Goal: Task Accomplishment & Management: Manage account settings

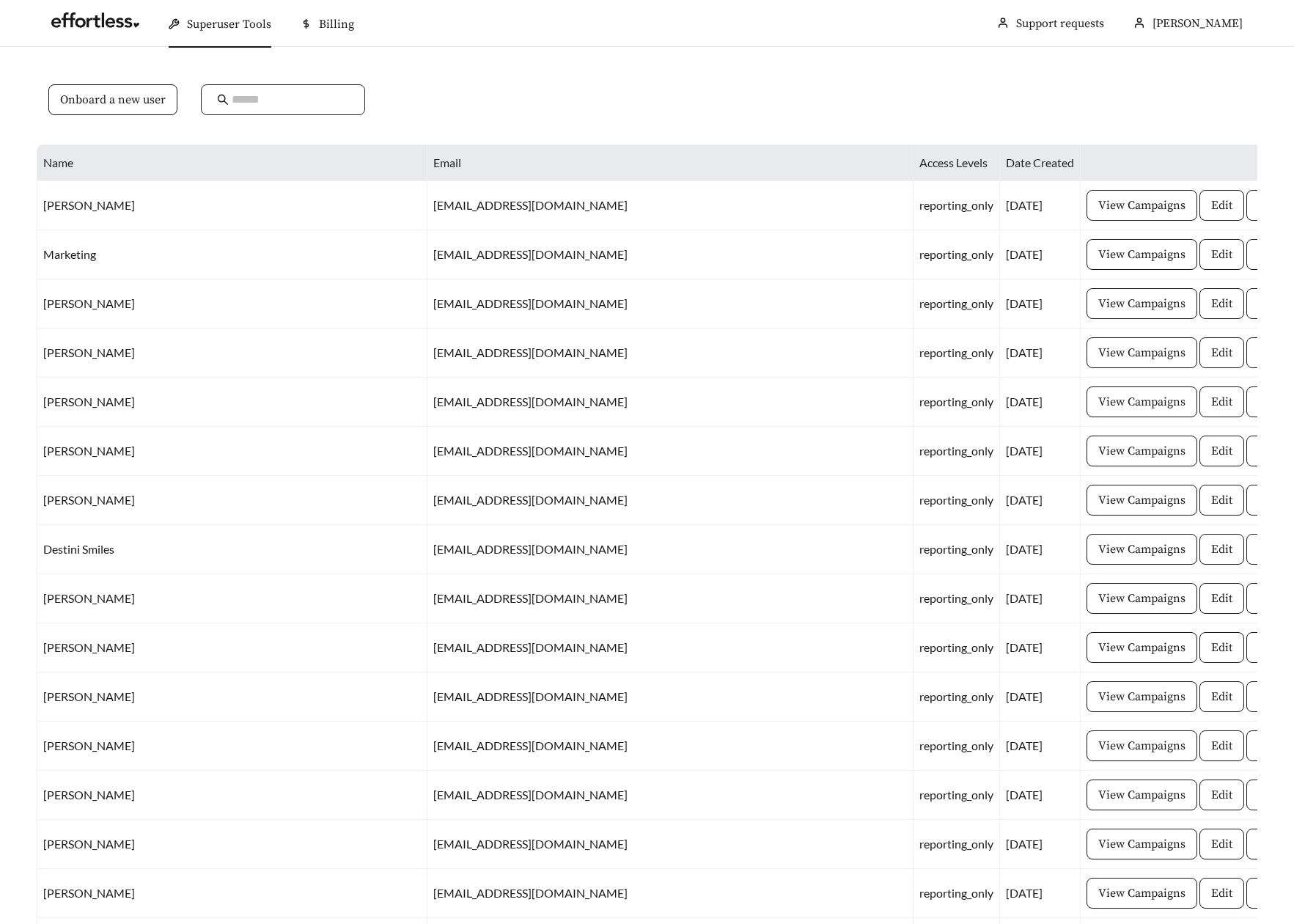
click at [273, 113] on span at bounding box center [283, 100] width 164 height 31
click at [273, 107] on input "text" at bounding box center [290, 100] width 117 height 18
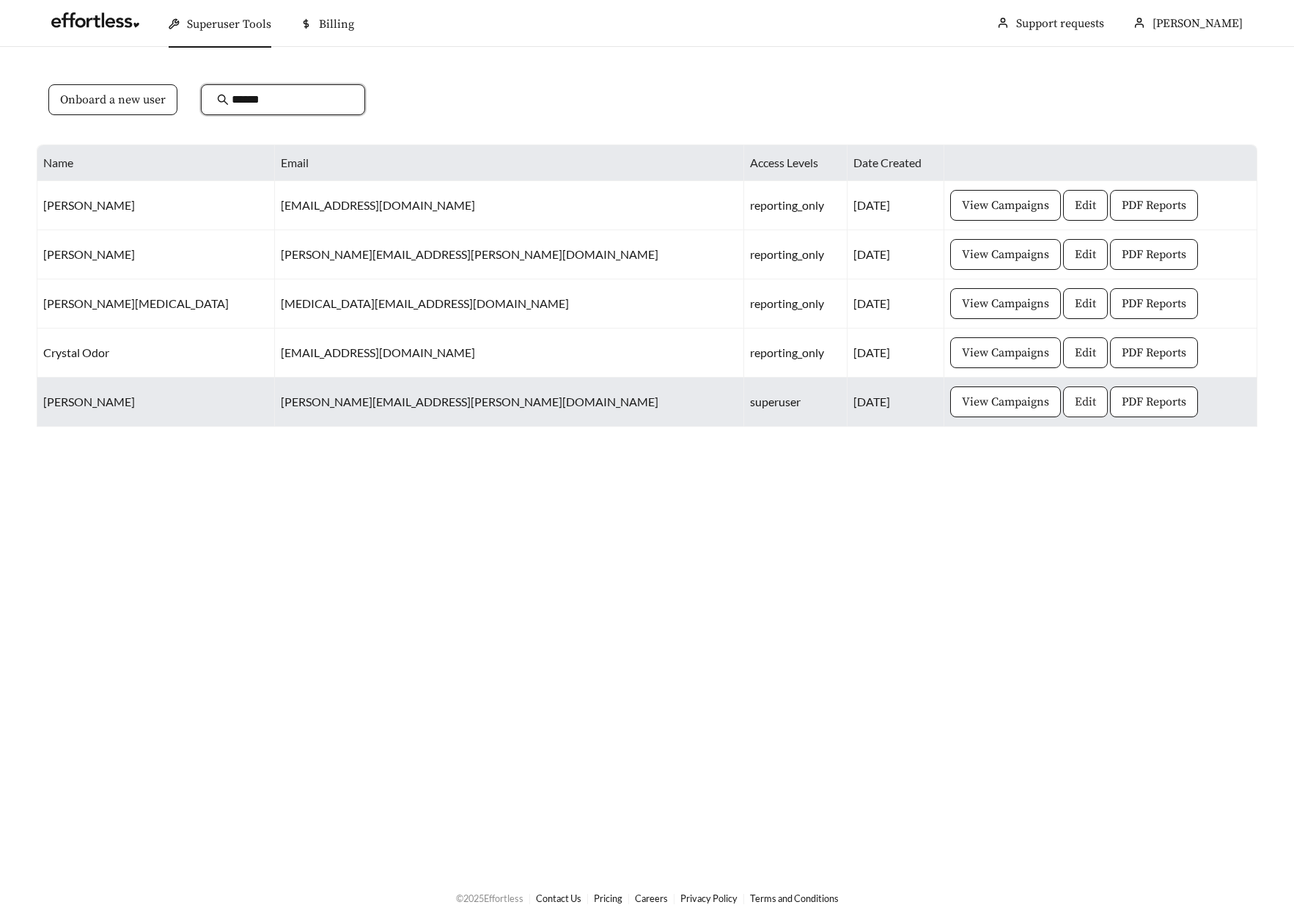
type input "******"
click at [1063, 412] on button "Edit" at bounding box center [1085, 401] width 45 height 31
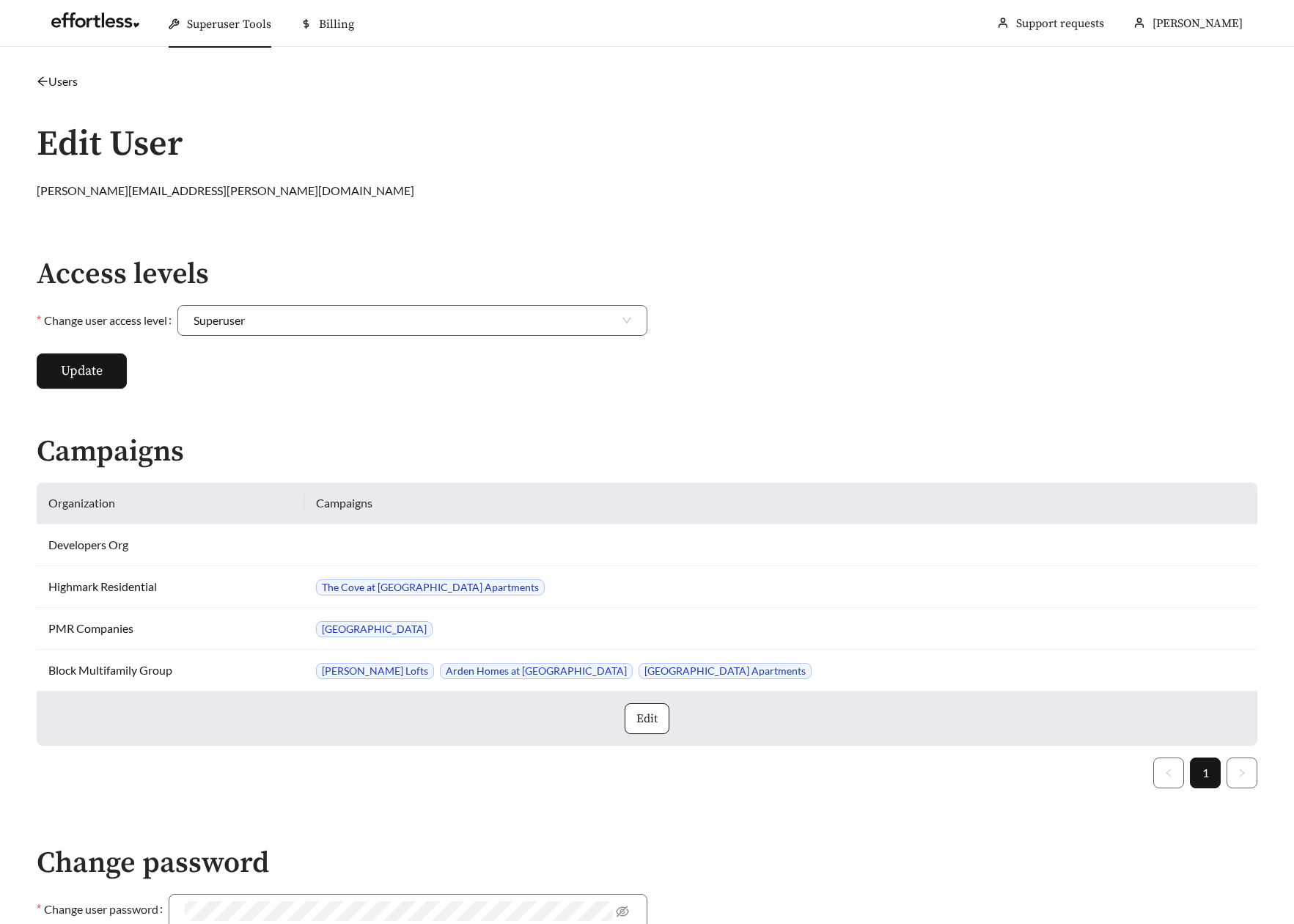
click at [56, 82] on link "Users" at bounding box center [57, 80] width 41 height 14
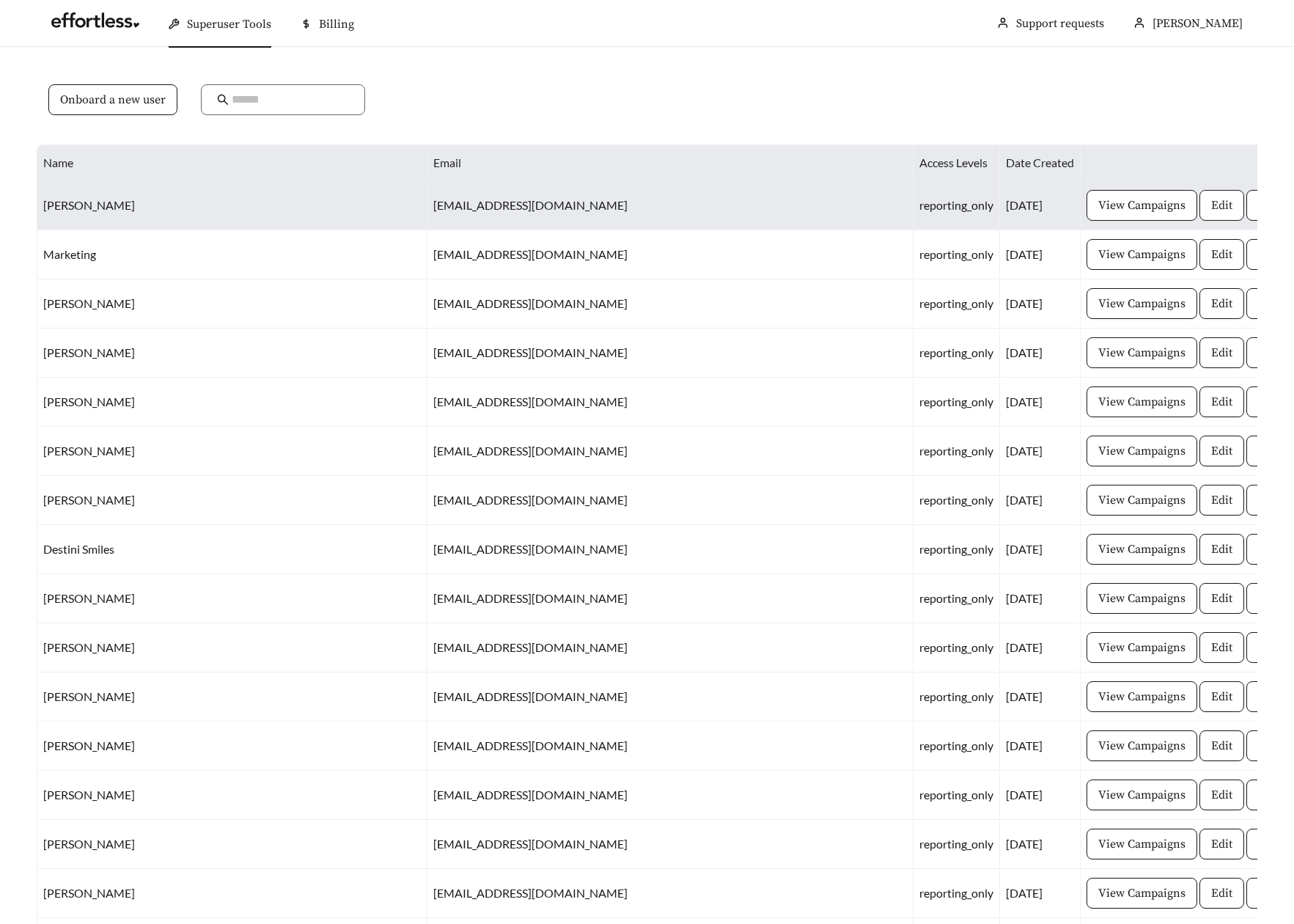
click at [1211, 201] on span "Edit" at bounding box center [1222, 206] width 21 height 18
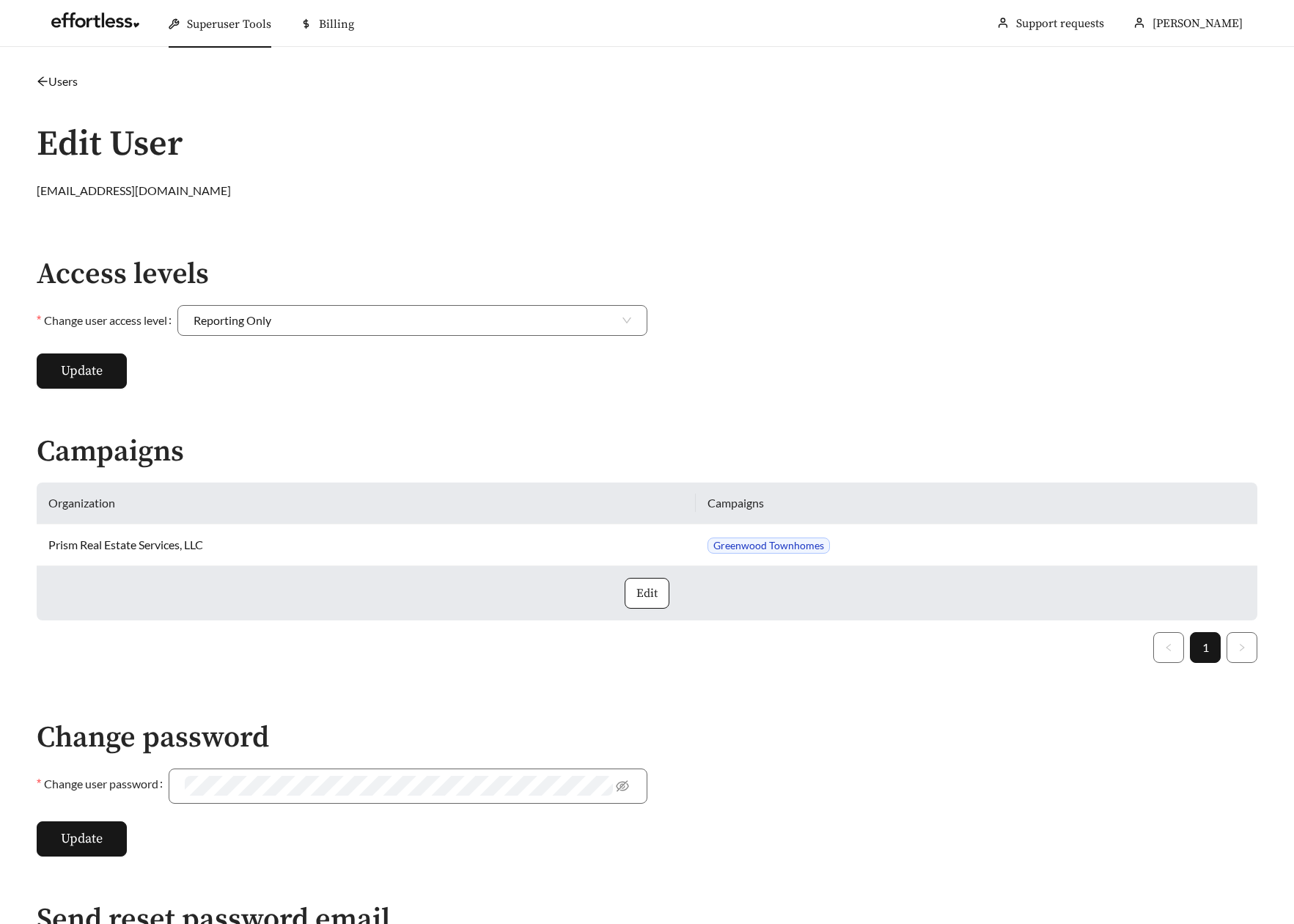
click at [59, 84] on link "Users" at bounding box center [57, 80] width 41 height 14
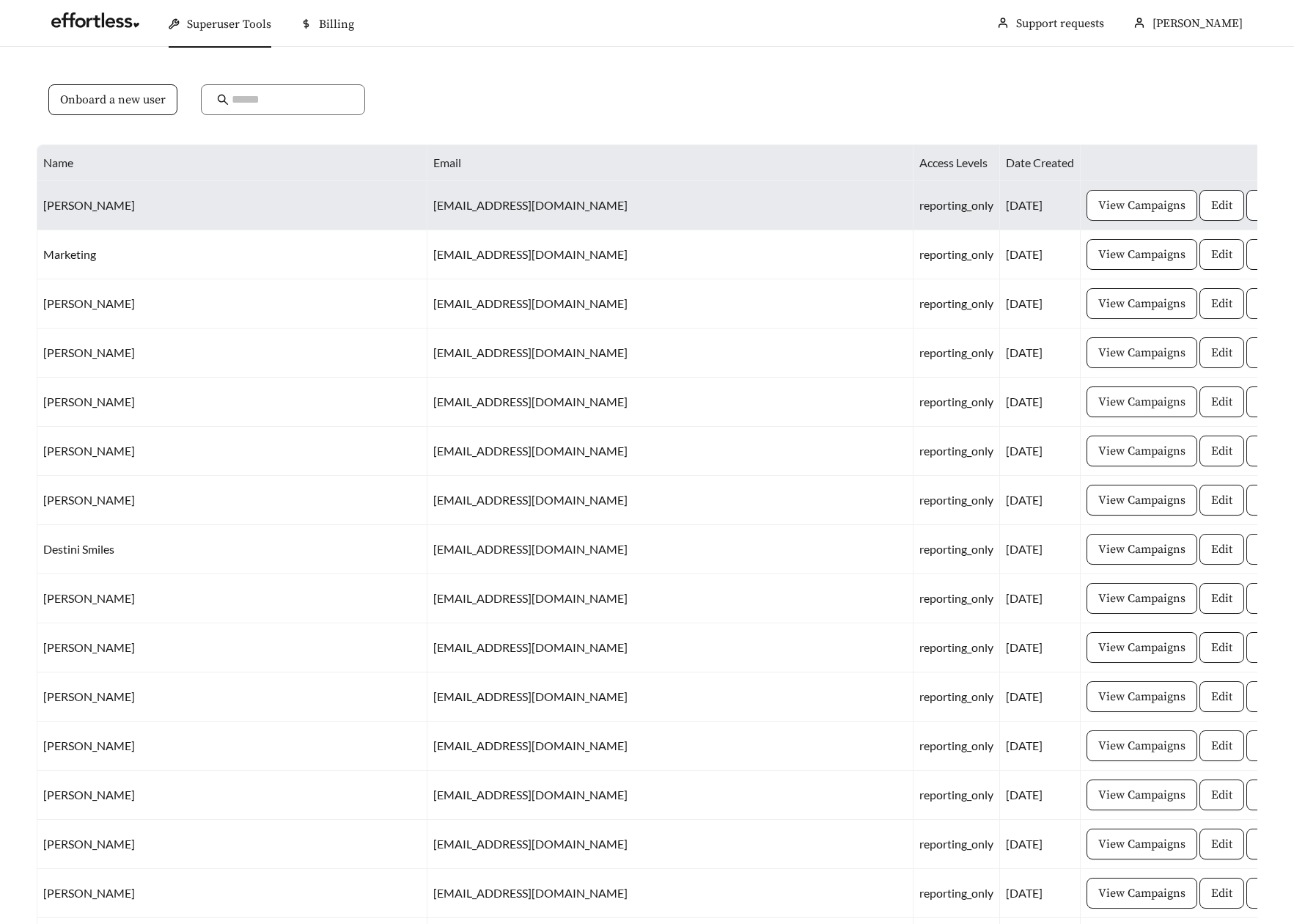
click at [1098, 206] on span "View Campaigns" at bounding box center [1141, 206] width 87 height 18
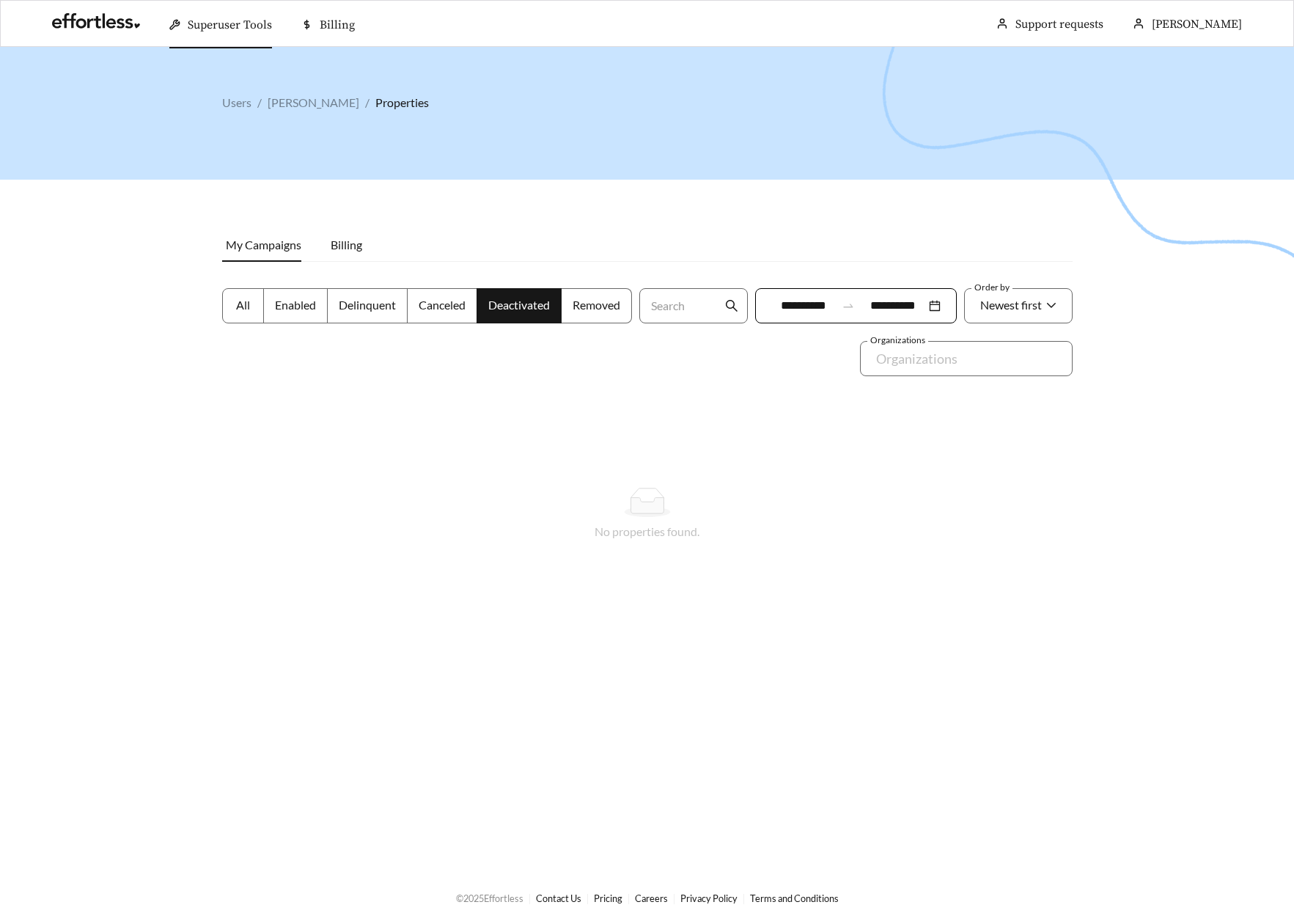
click at [232, 310] on label "All" at bounding box center [242, 306] width 41 height 35
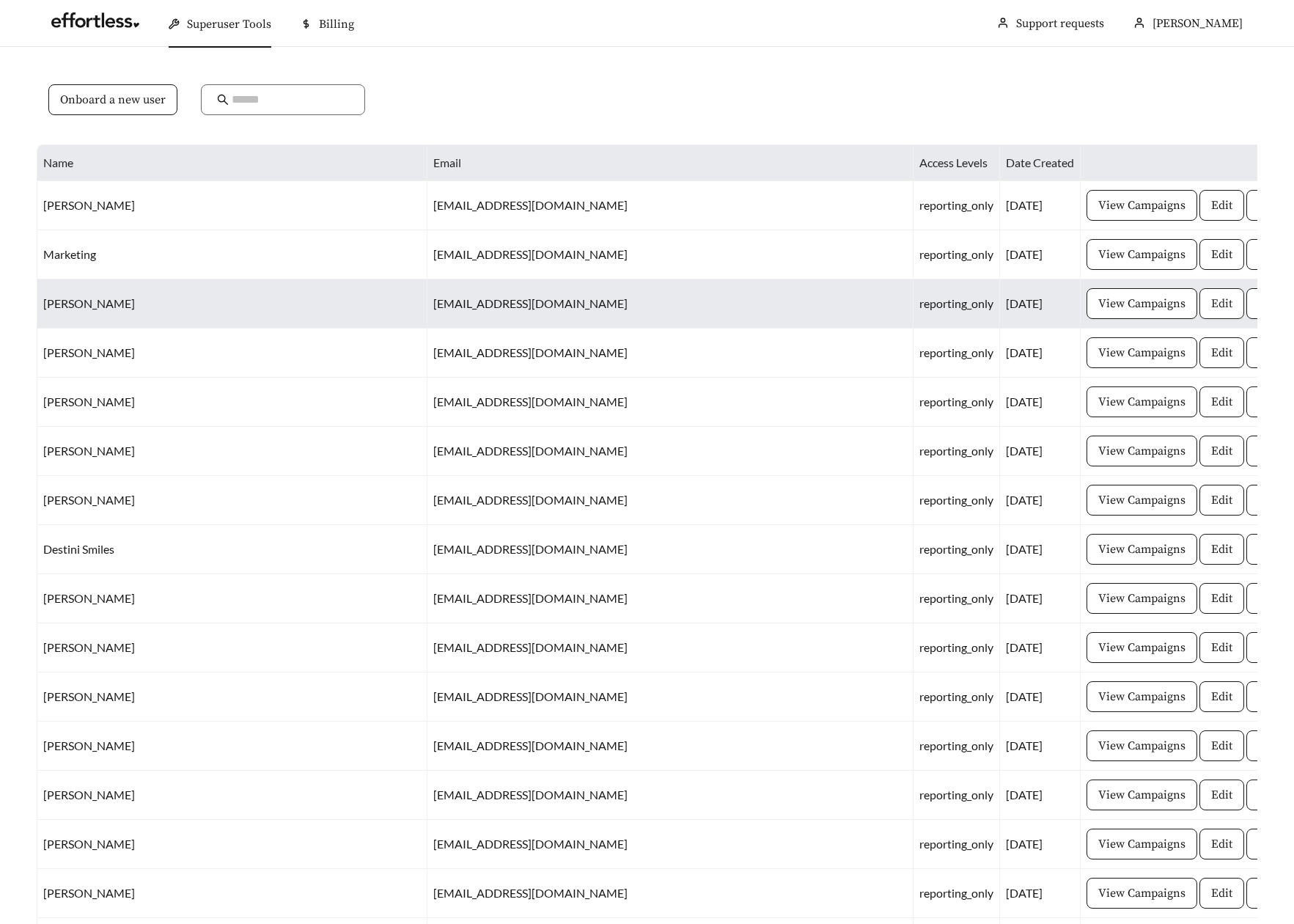
click at [1211, 308] on span "Edit" at bounding box center [1222, 304] width 21 height 18
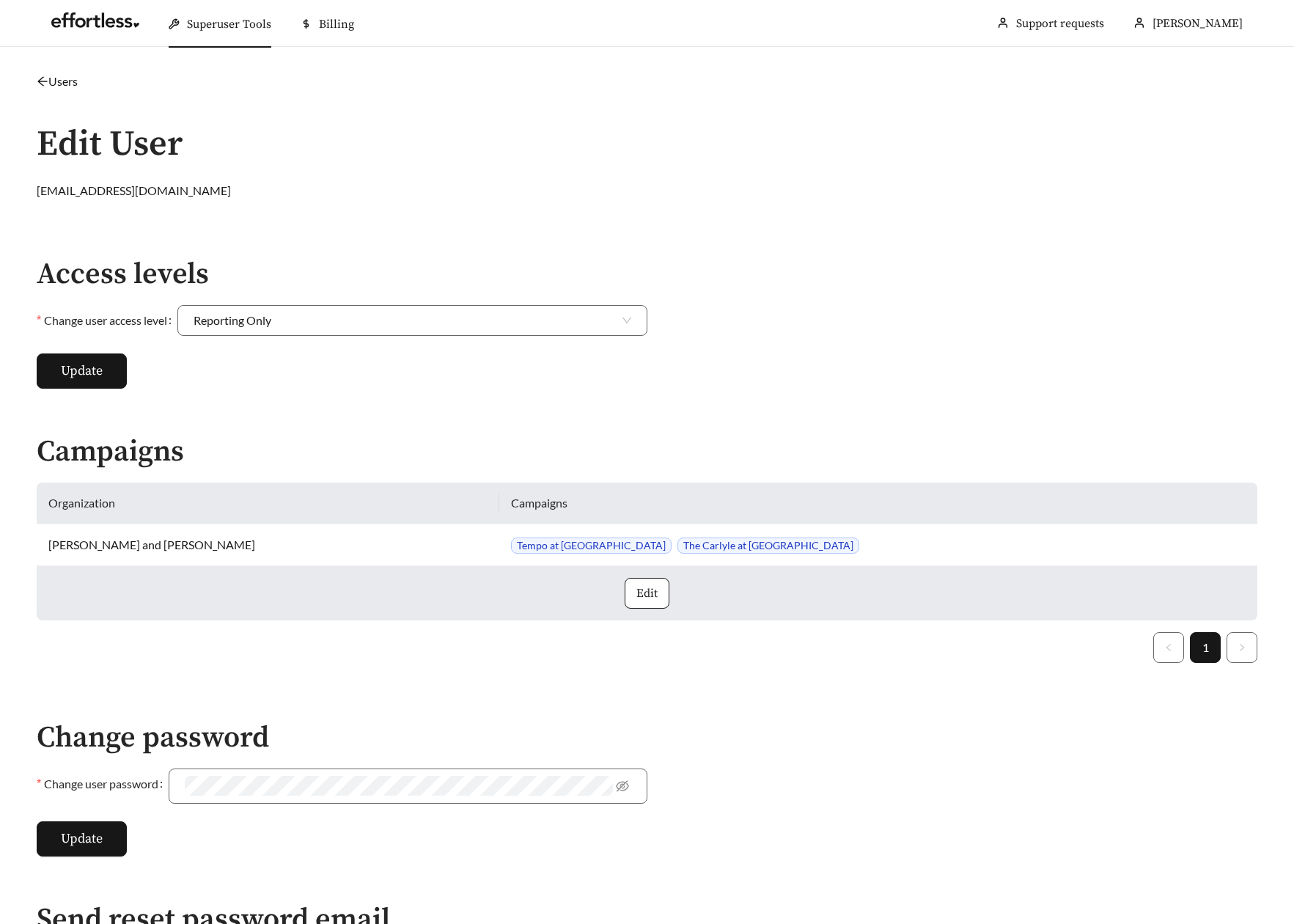
click at [53, 79] on link "Users" at bounding box center [57, 80] width 41 height 14
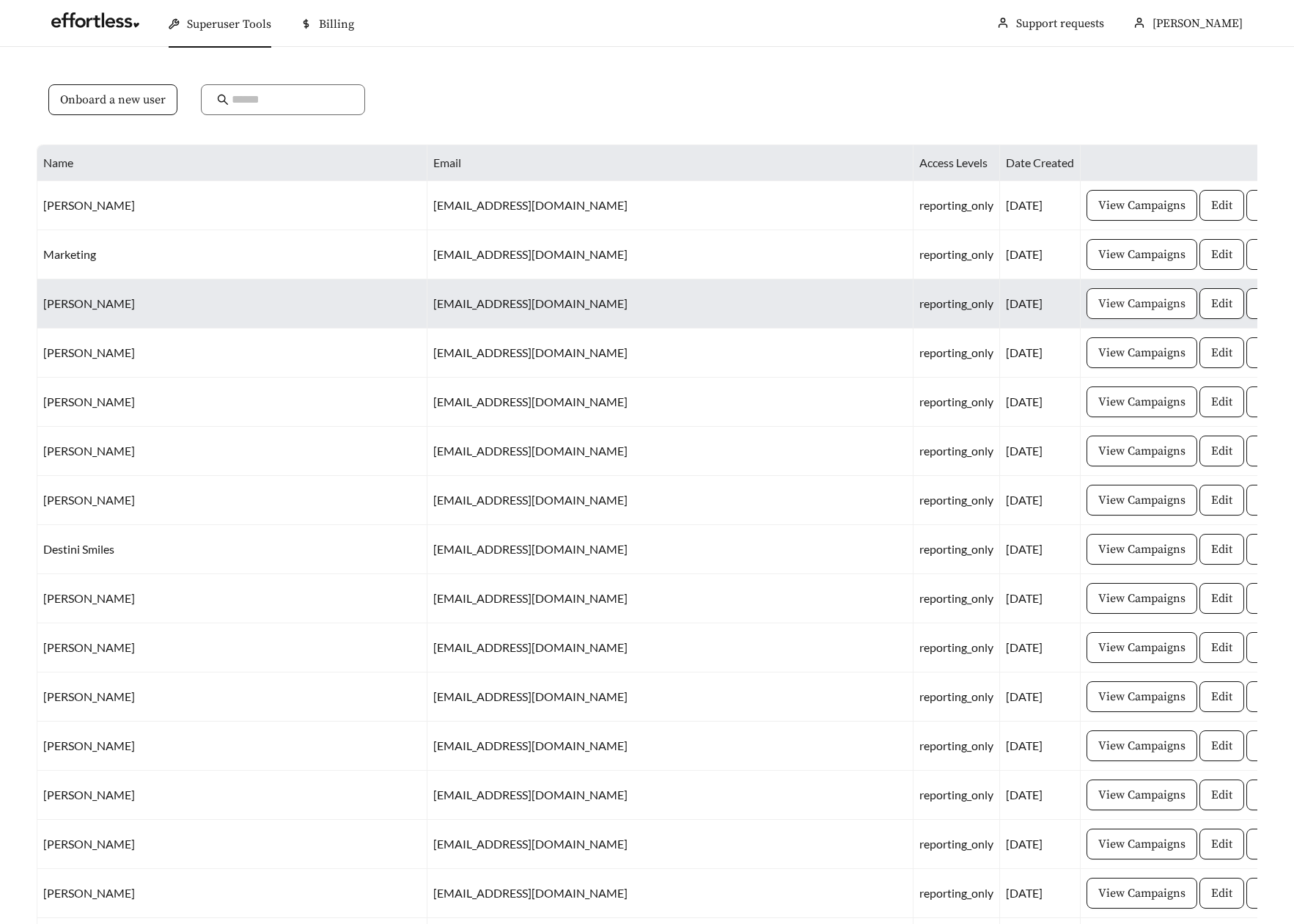
click at [1098, 308] on span "View Campaigns" at bounding box center [1141, 304] width 87 height 18
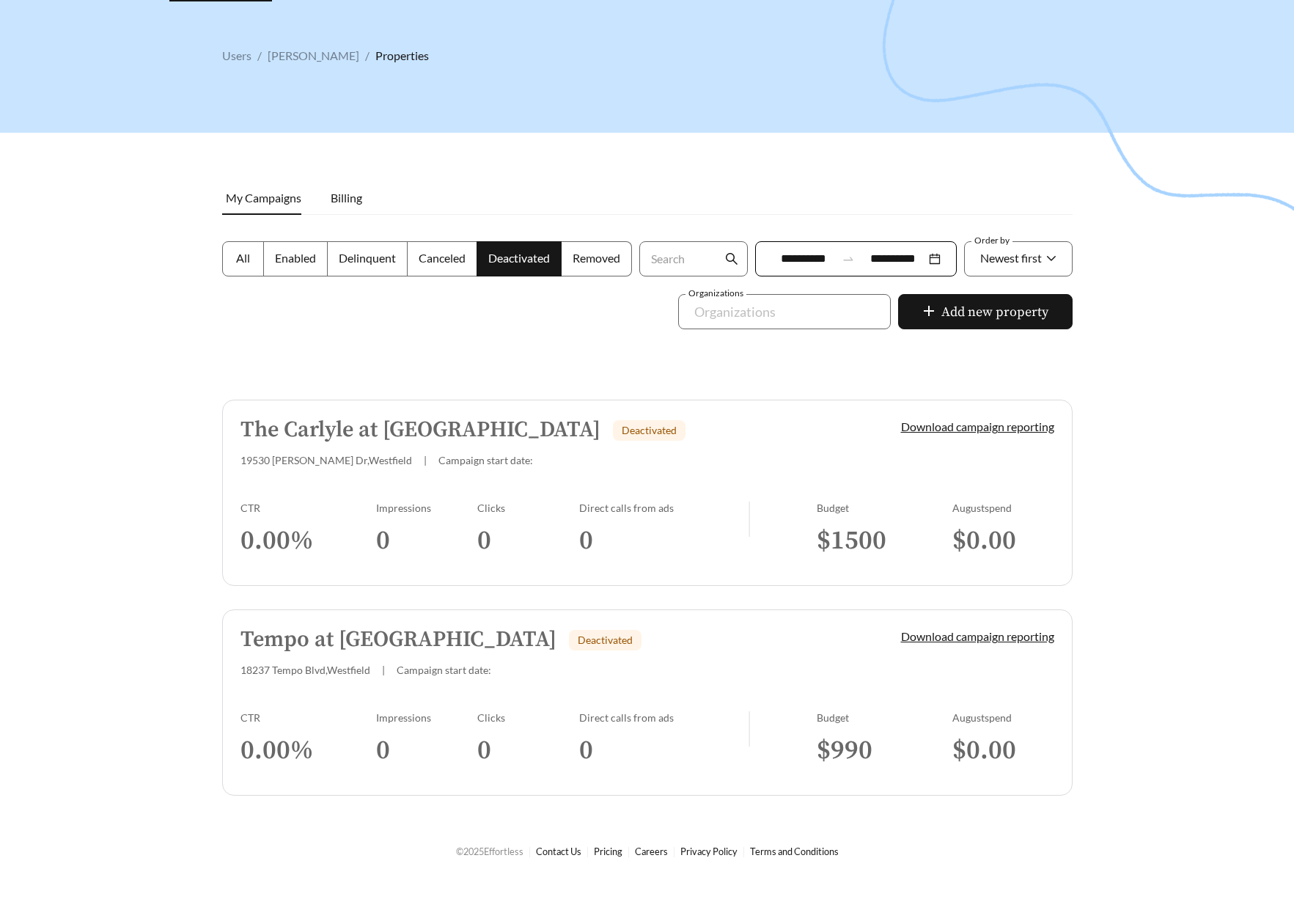
scroll to position [47, 0]
click at [236, 258] on span "All" at bounding box center [242, 258] width 14 height 14
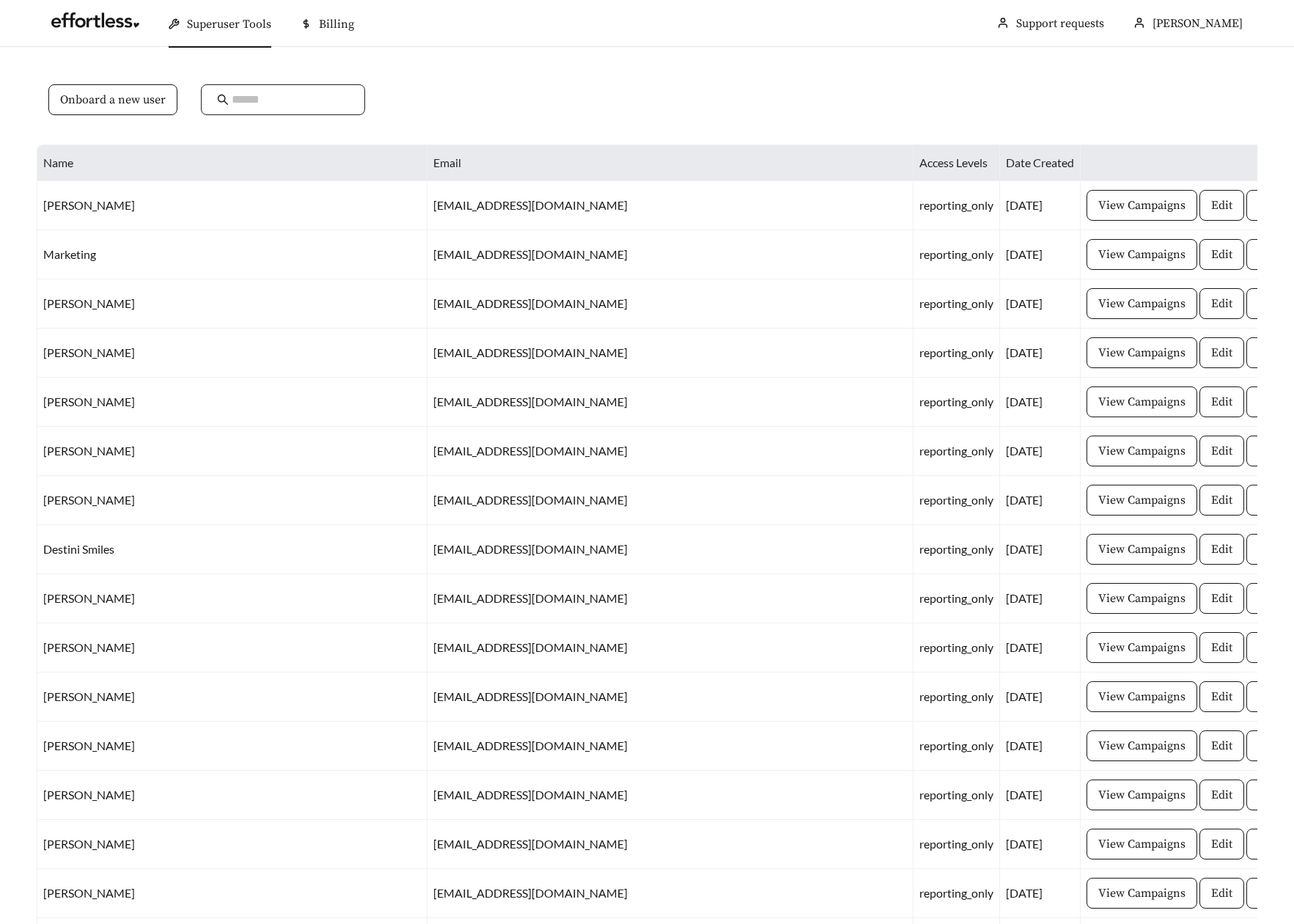
click at [259, 105] on input "text" at bounding box center [290, 100] width 117 height 18
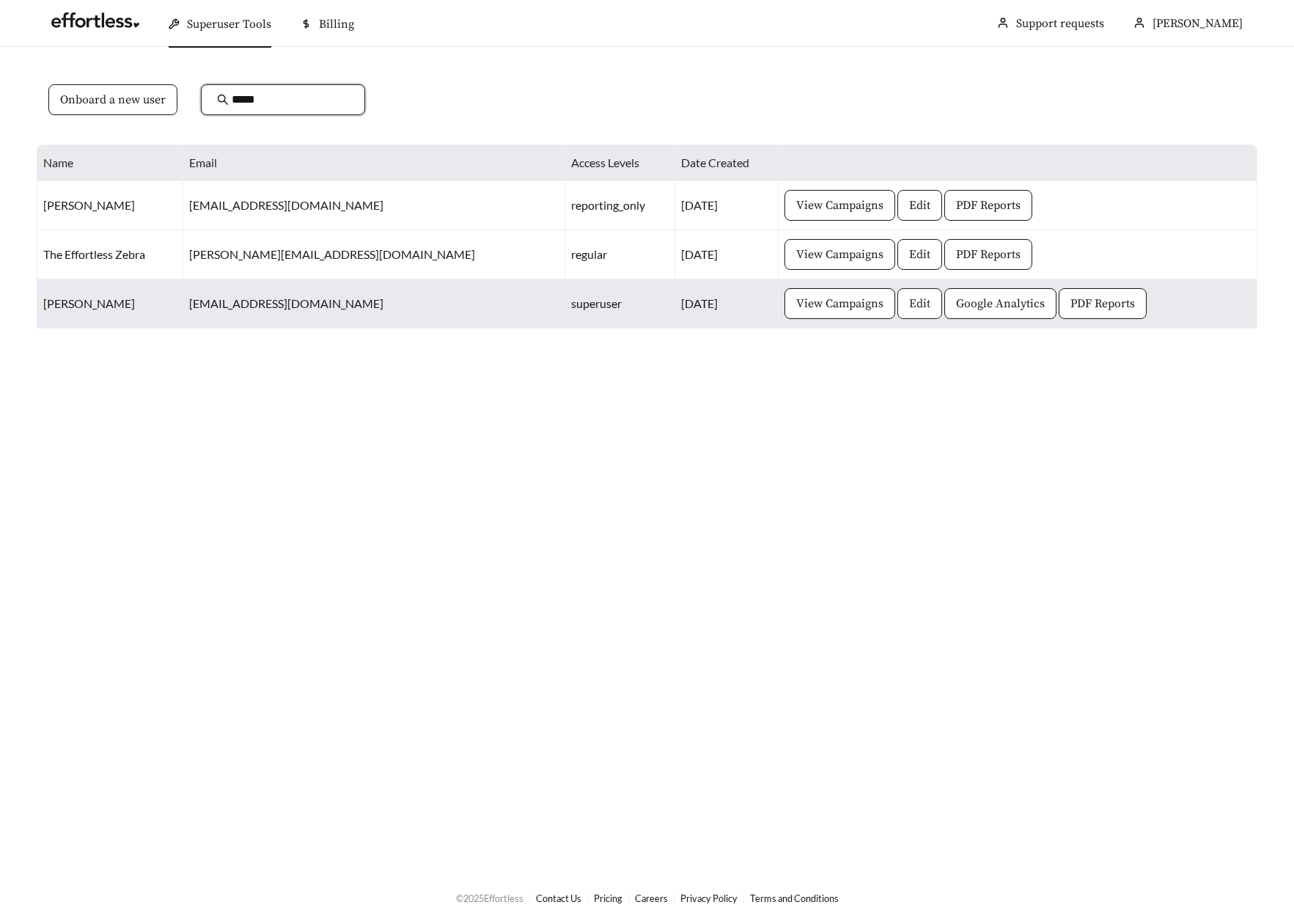
type input "*****"
click at [910, 305] on span "Edit" at bounding box center [920, 304] width 21 height 18
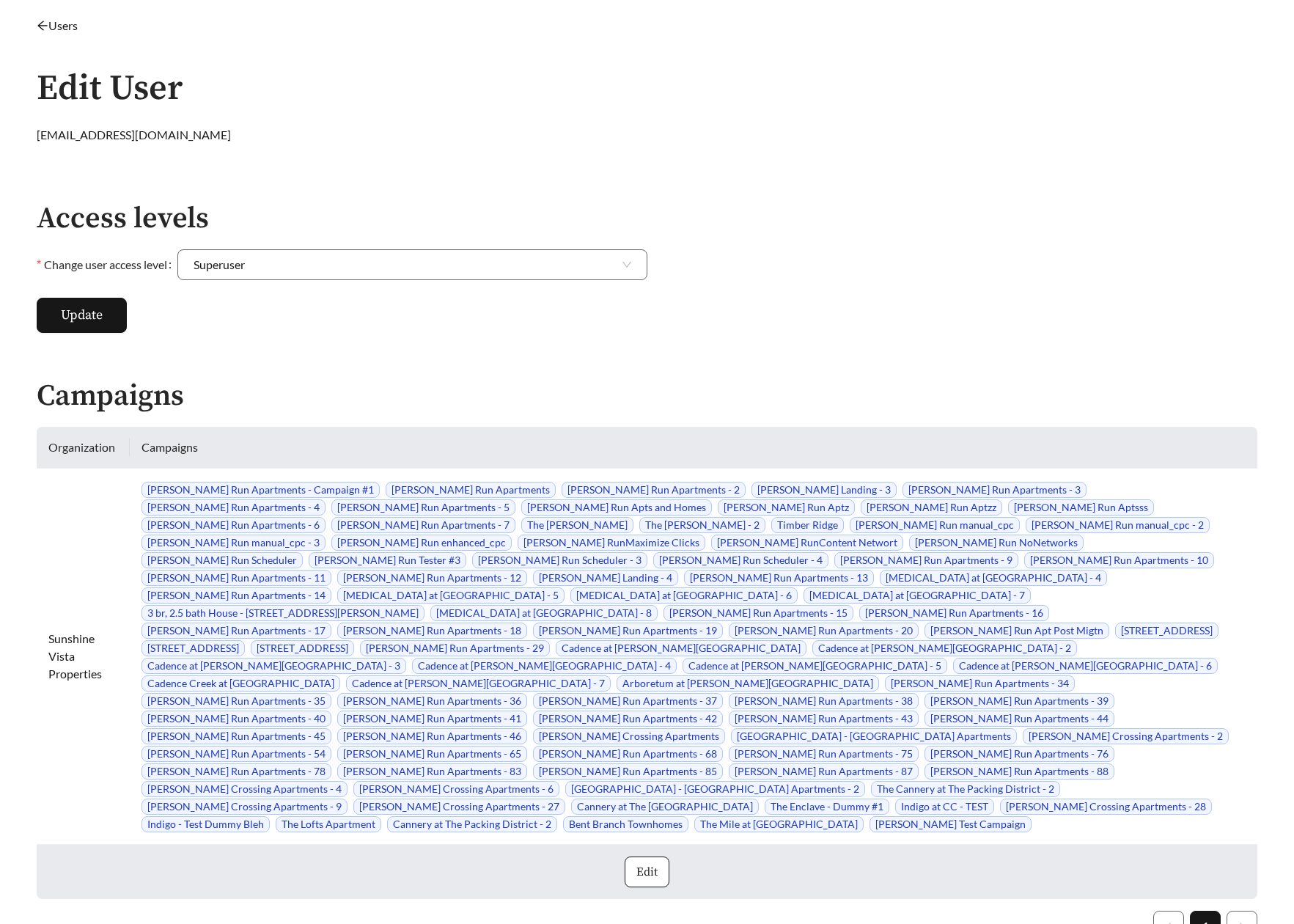
scroll to position [52, 0]
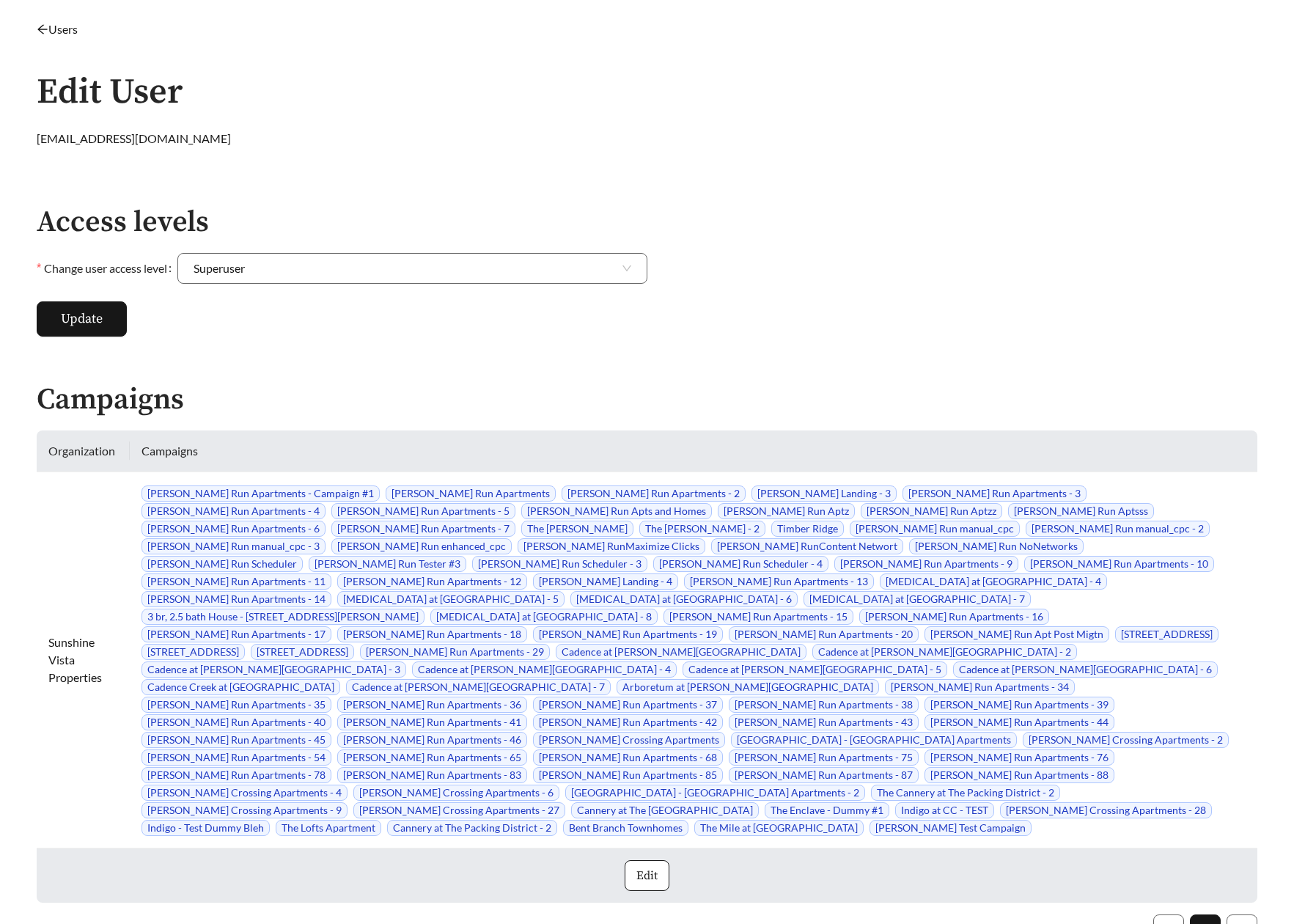
click at [62, 27] on link "Users" at bounding box center [57, 28] width 41 height 14
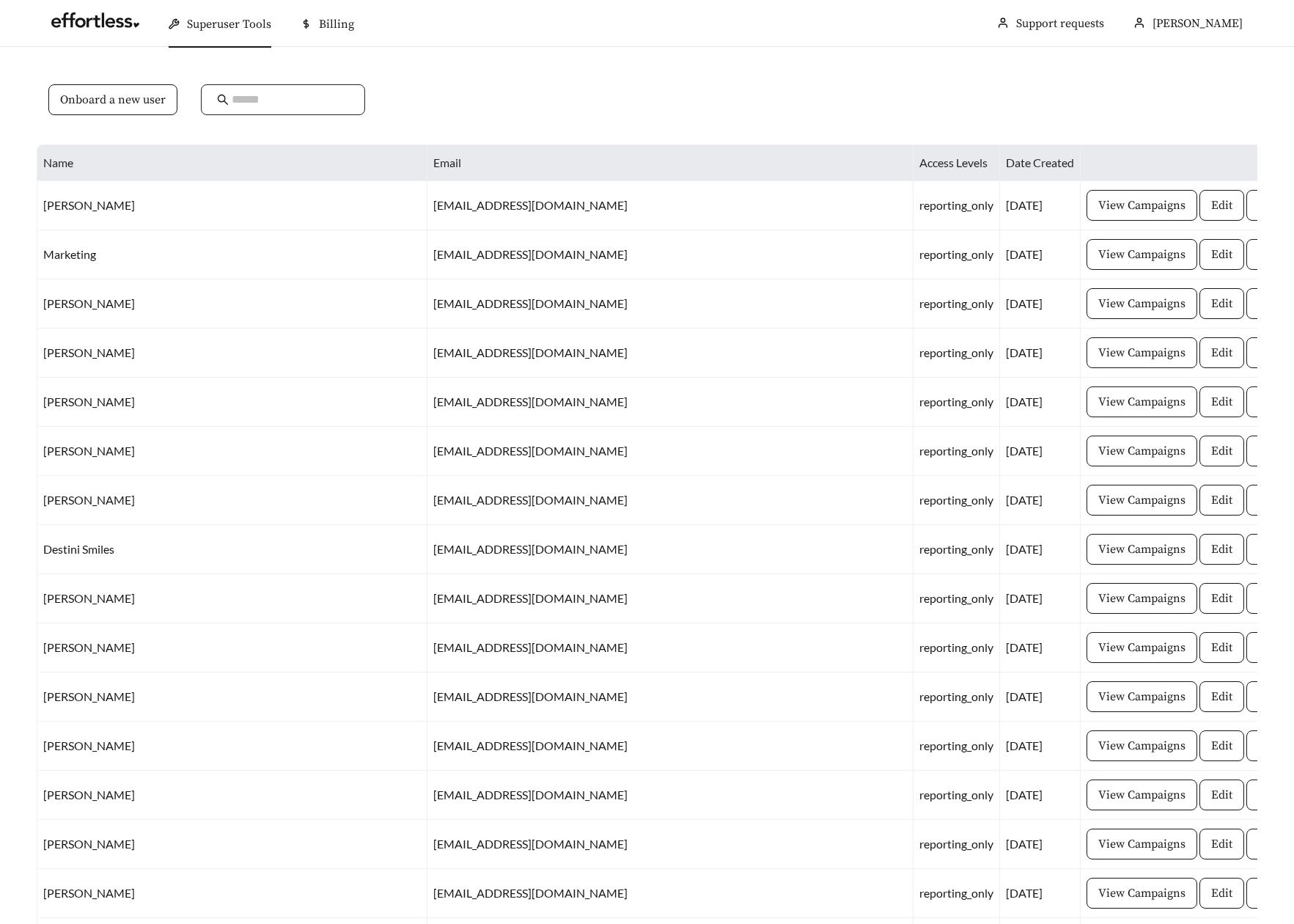
click at [274, 88] on span at bounding box center [283, 100] width 164 height 31
click at [272, 93] on input "*" at bounding box center [290, 100] width 117 height 18
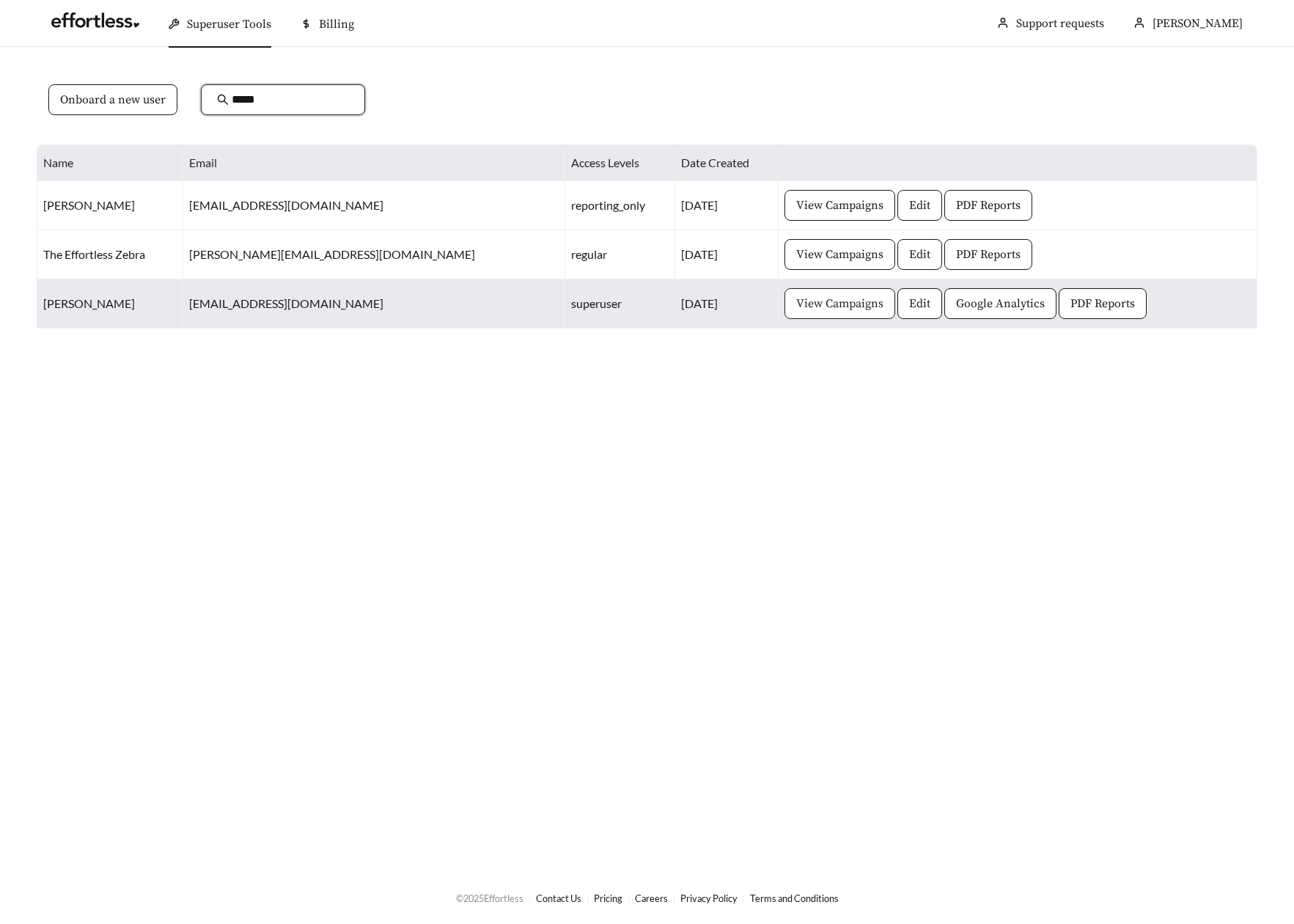
type input "*****"
click at [797, 310] on span "View Campaigns" at bounding box center [840, 304] width 87 height 18
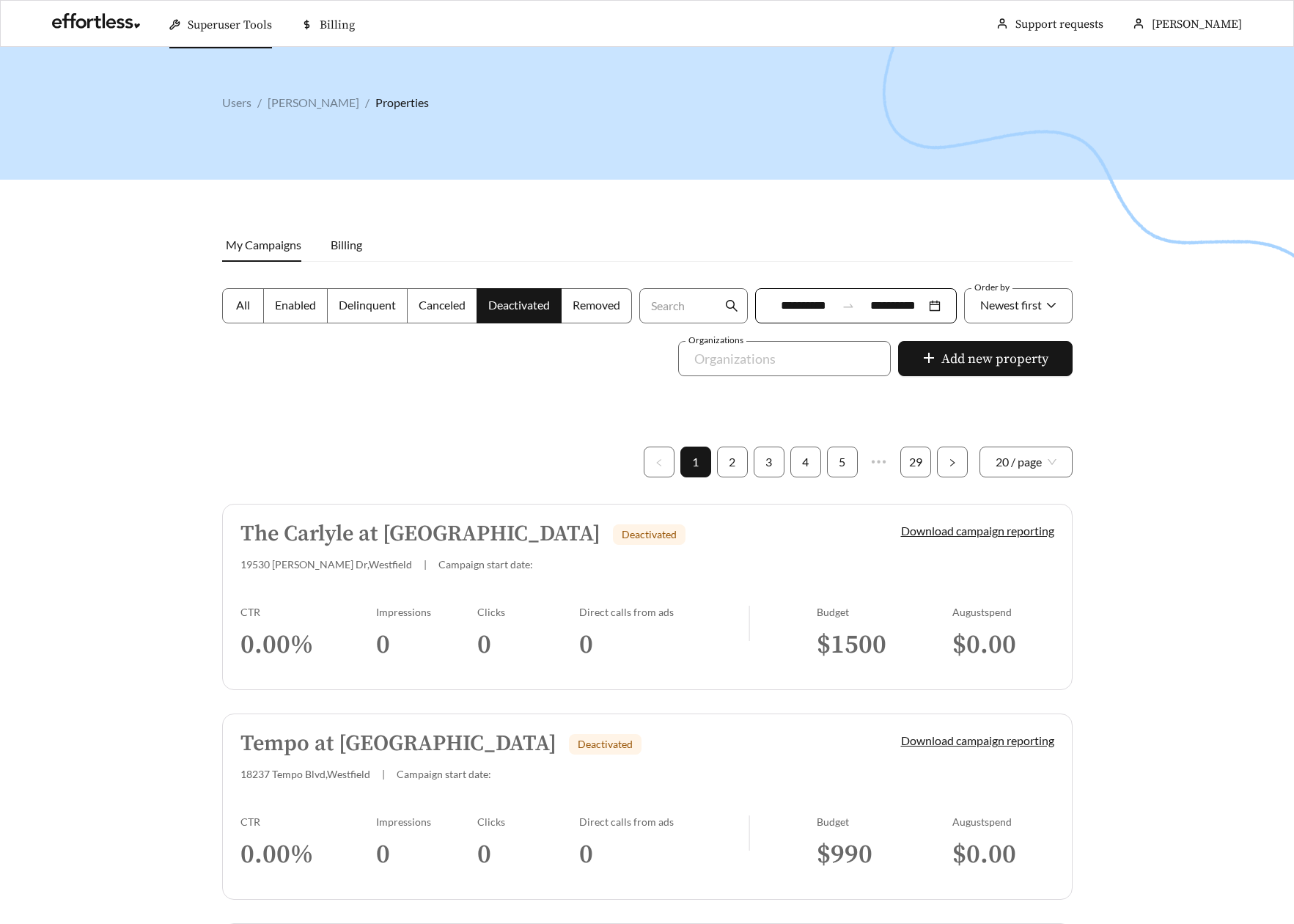
click at [237, 303] on span "All" at bounding box center [242, 304] width 14 height 14
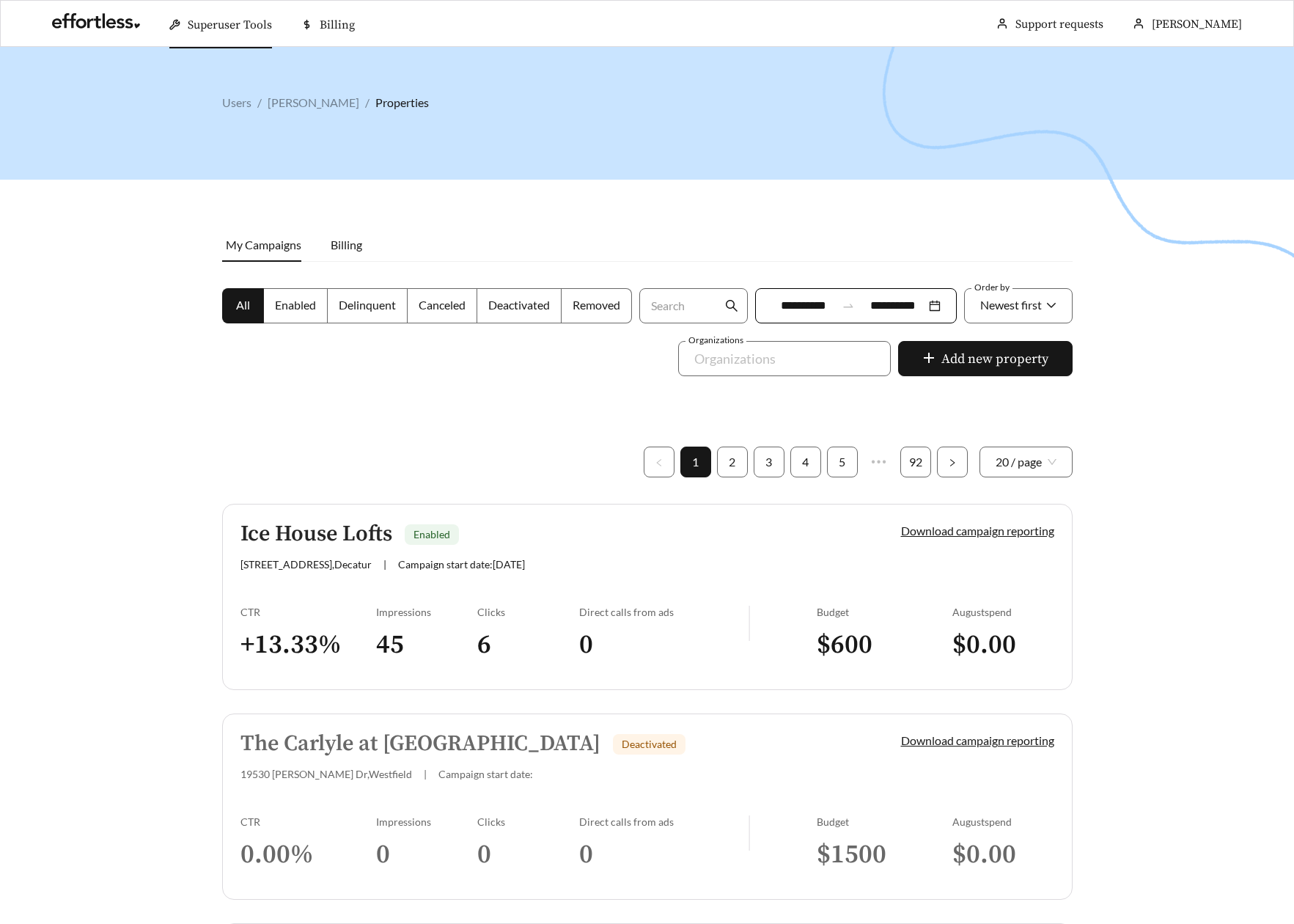
click at [1034, 444] on div at bounding box center [647, 509] width 1294 height 924
click at [1030, 453] on span "20 / page" at bounding box center [1026, 462] width 61 height 29
click at [1026, 562] on div "100 / page" at bounding box center [1026, 566] width 62 height 16
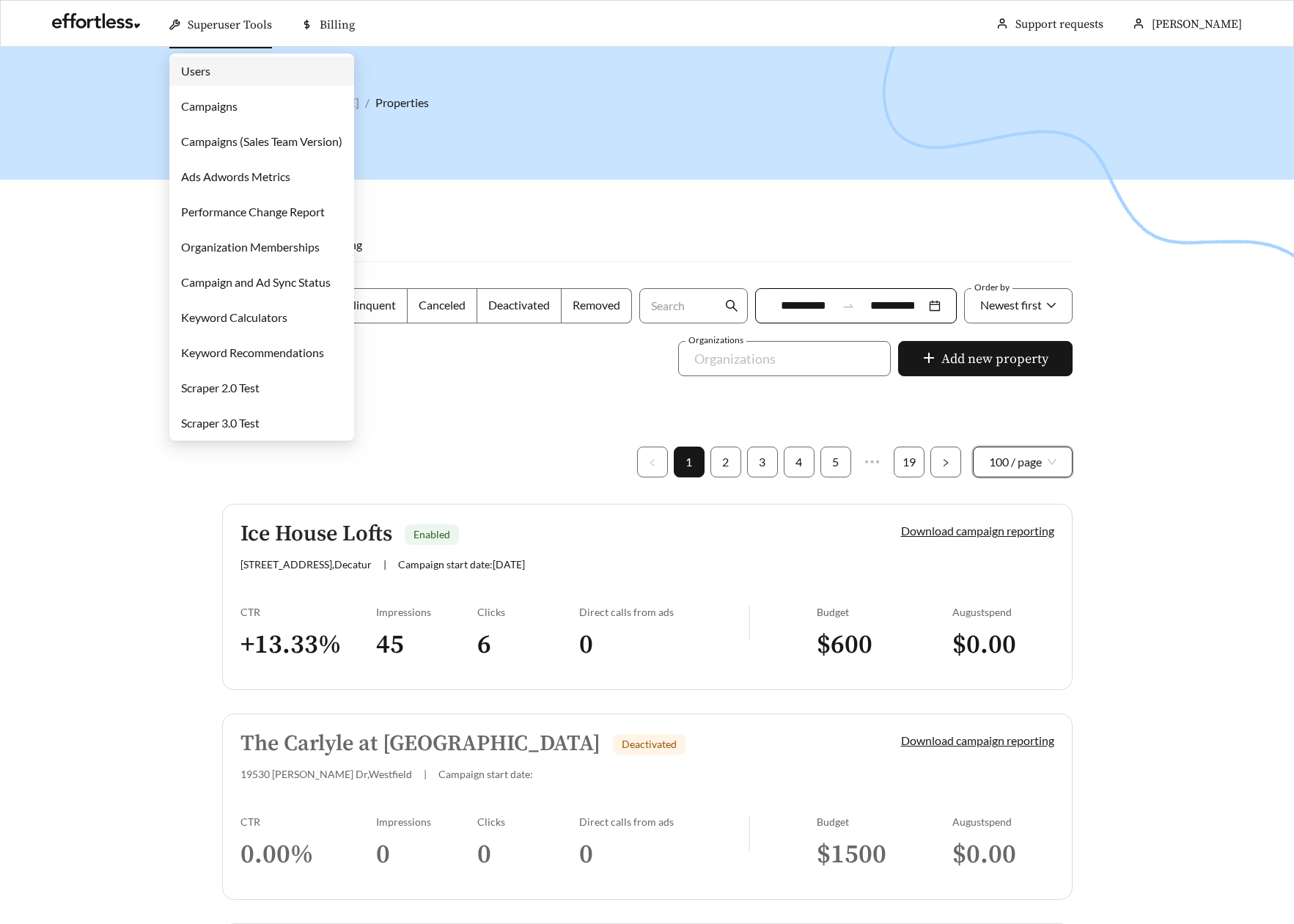
click at [206, 71] on link "Users" at bounding box center [196, 70] width 29 height 14
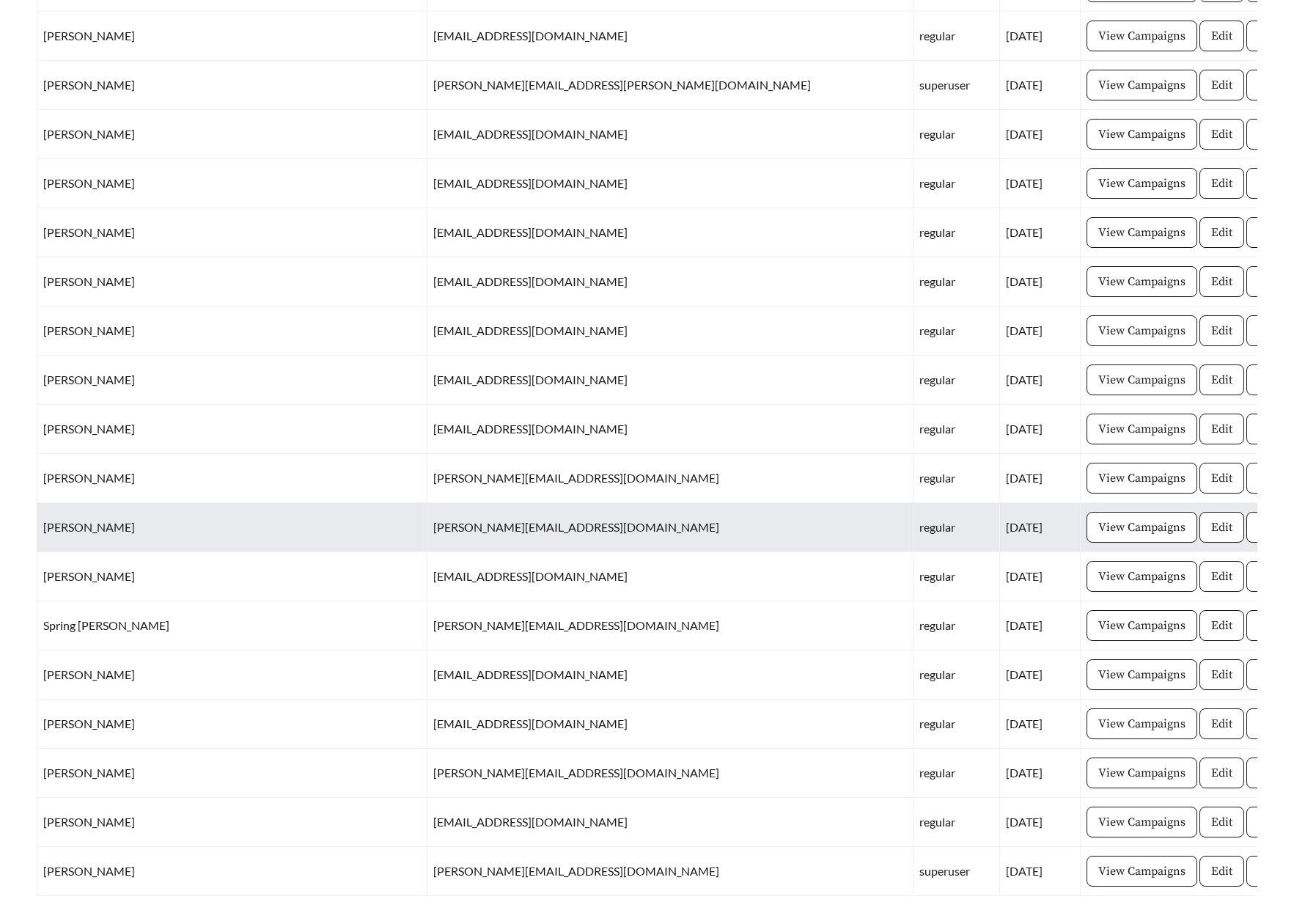
scroll to position [63913, 0]
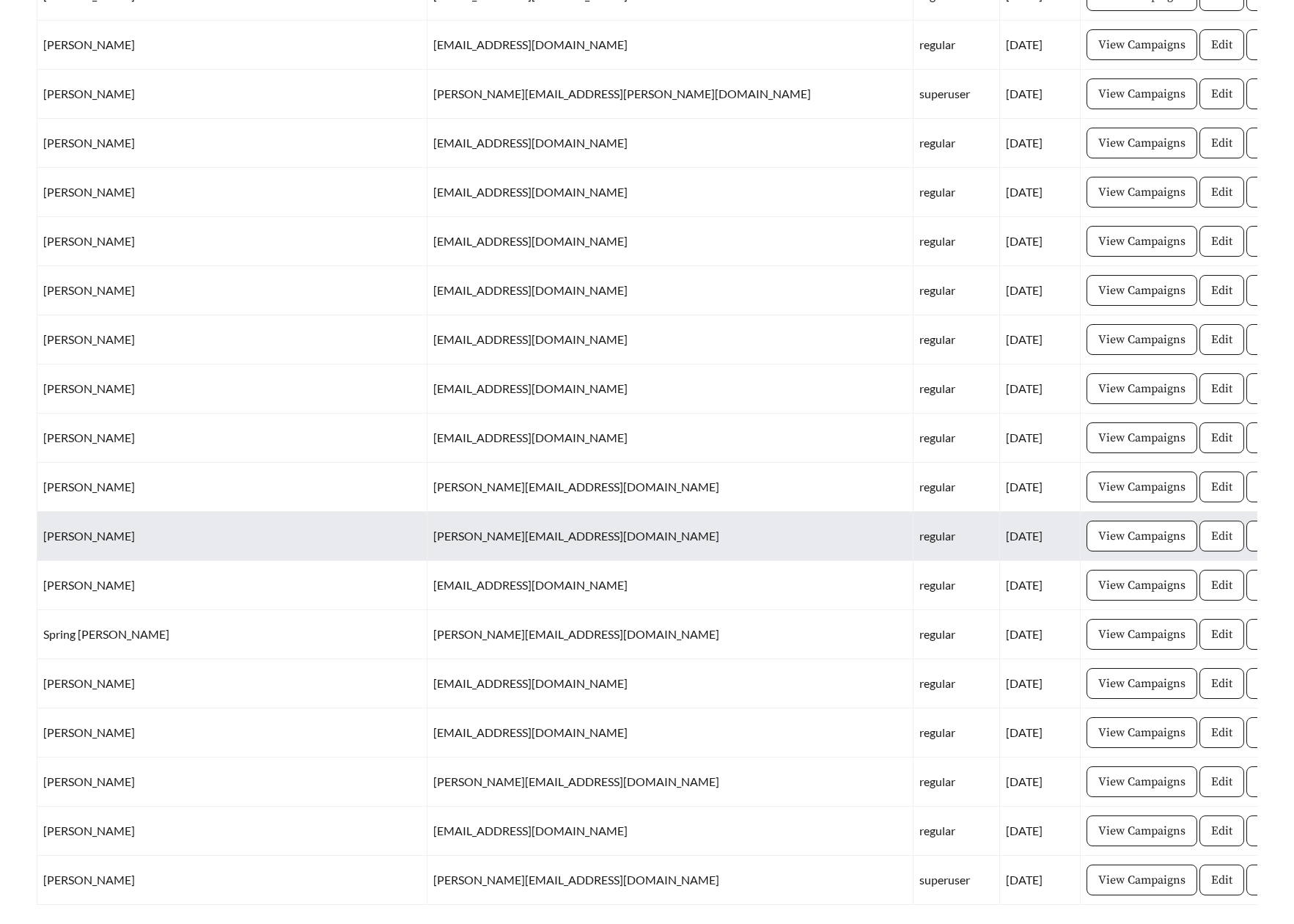
click at [1211, 533] on span "Edit" at bounding box center [1222, 536] width 21 height 18
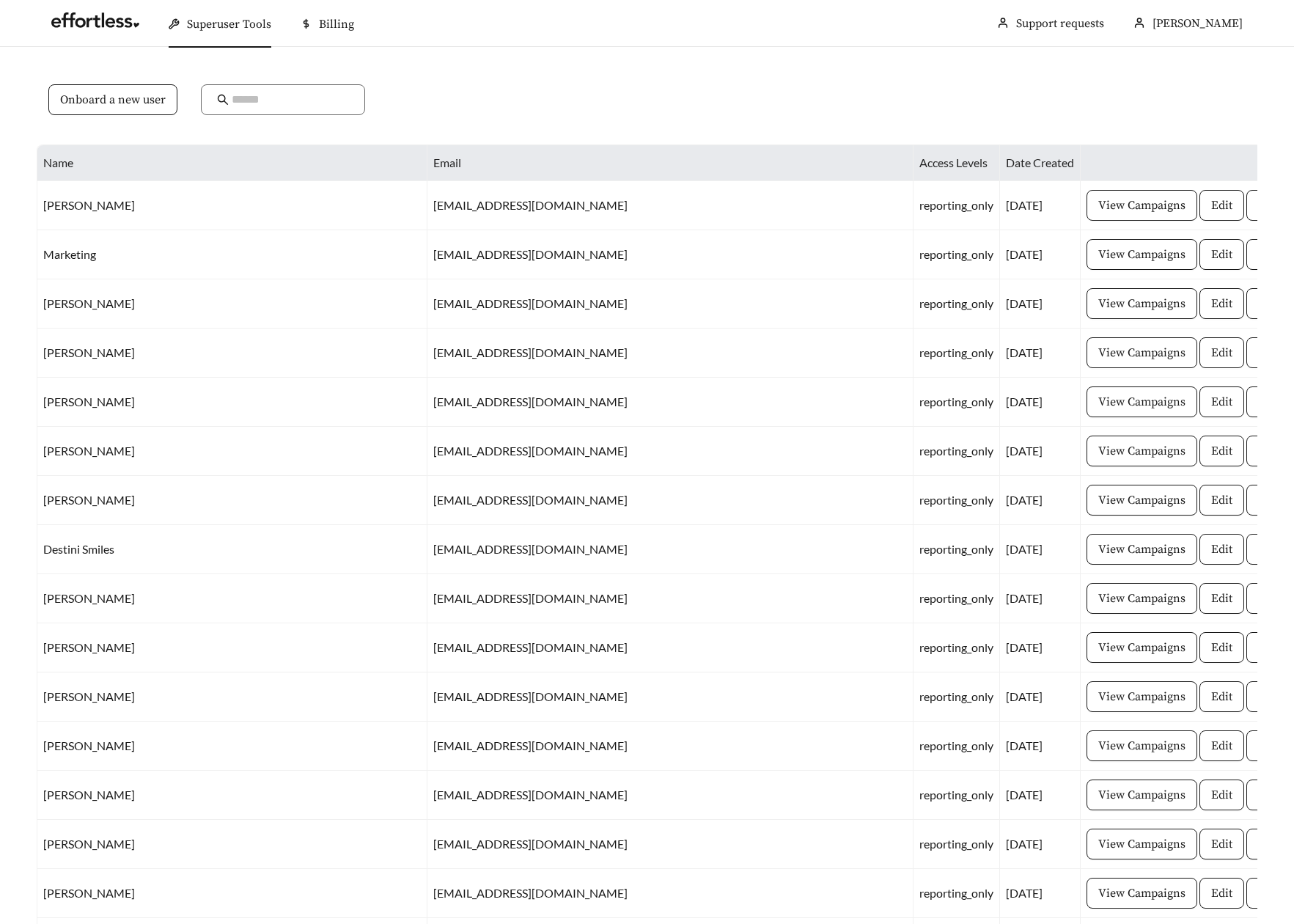
scroll to position [63913, 0]
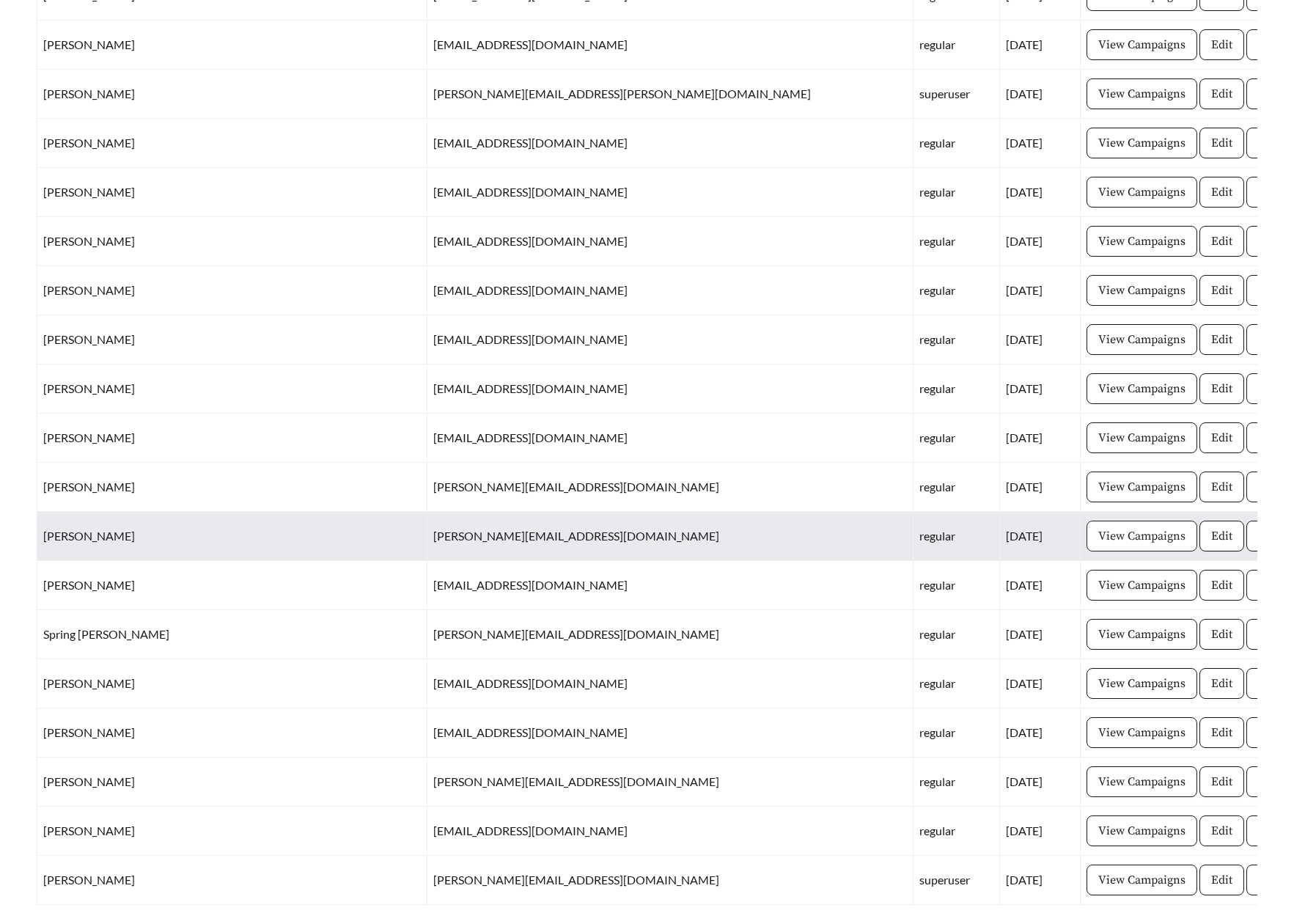
click at [1098, 541] on span "View Campaigns" at bounding box center [1141, 536] width 87 height 18
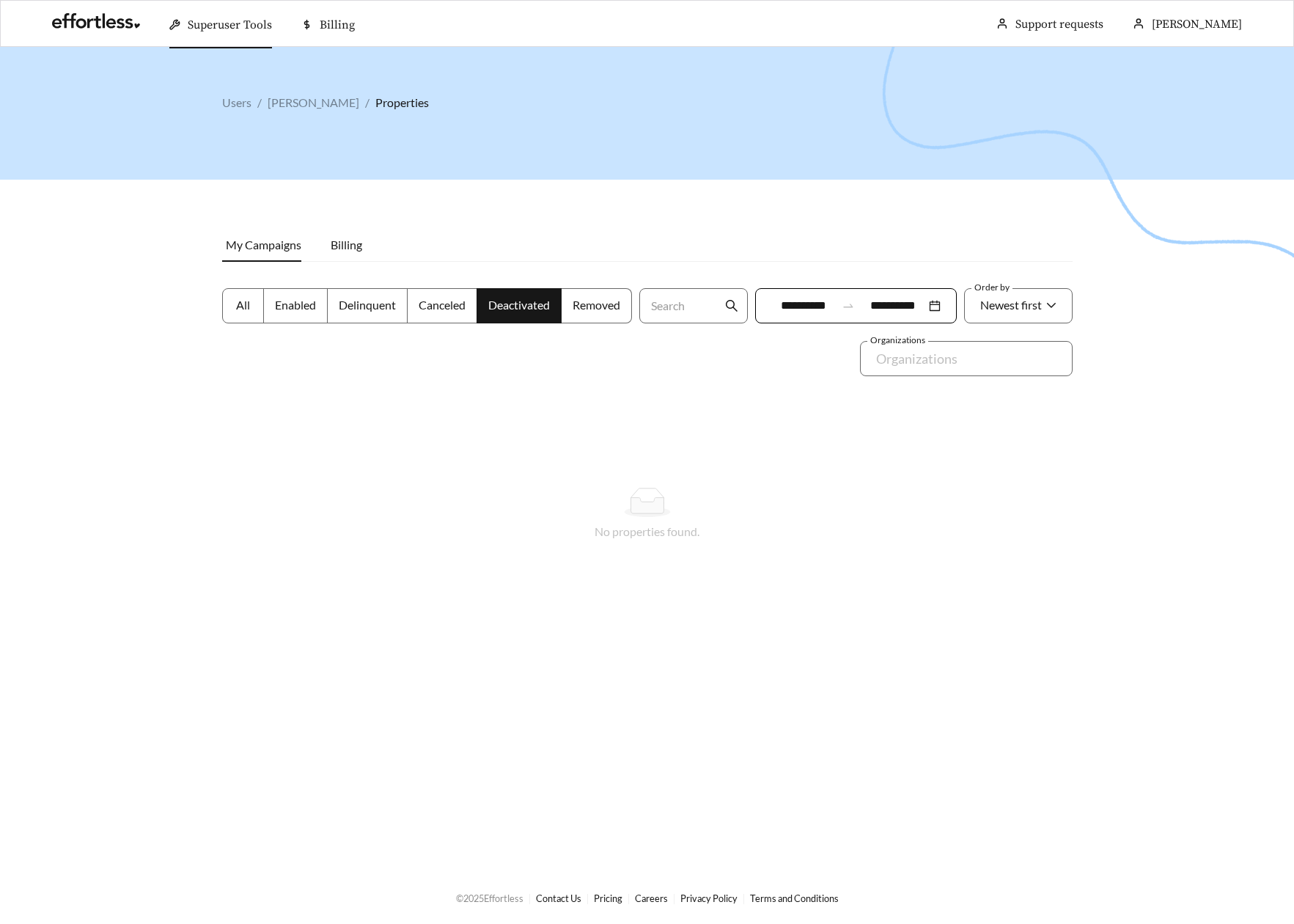
click at [237, 318] on label "All" at bounding box center [242, 306] width 41 height 35
